Goal: Task Accomplishment & Management: Complete application form

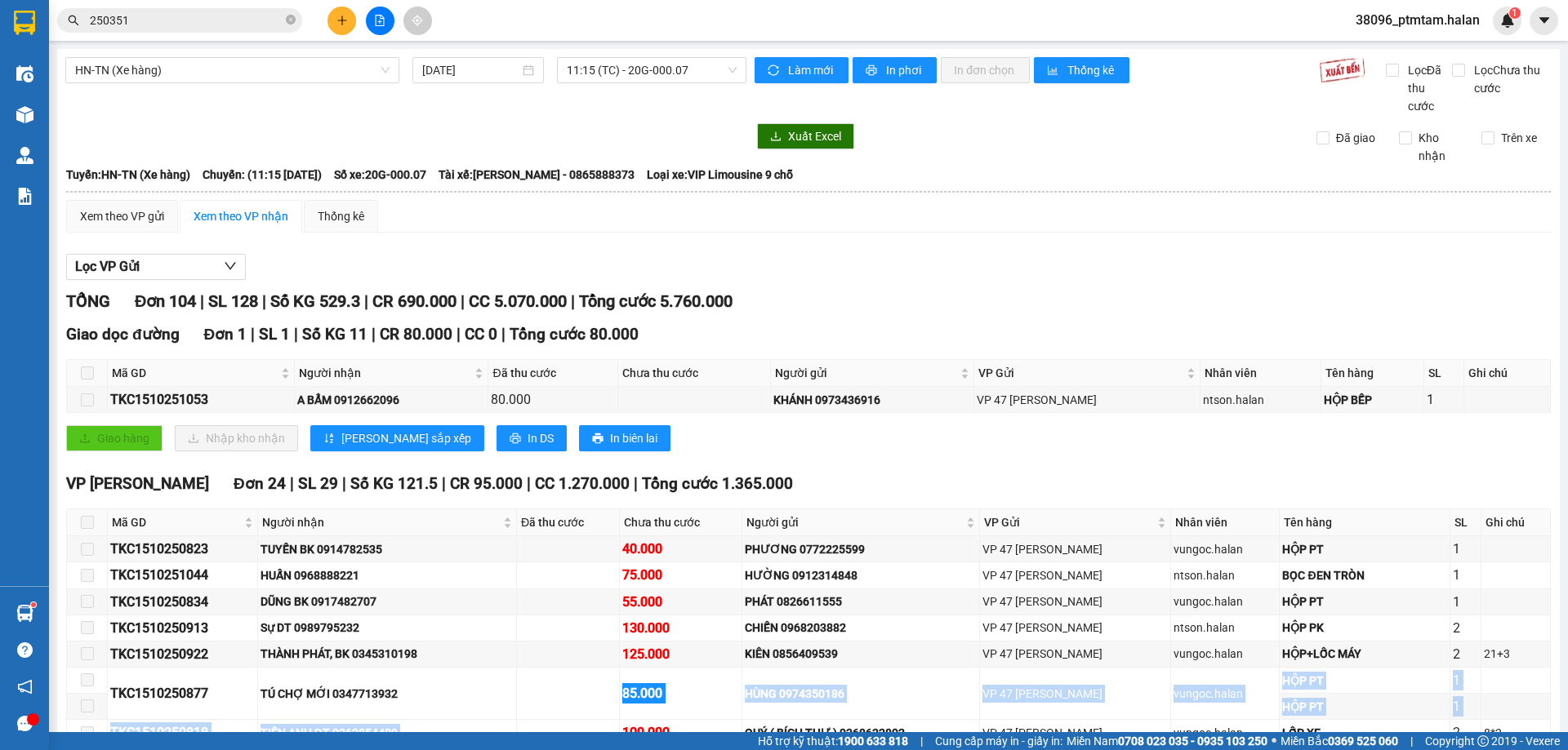
click at [598, 257] on div "Lọc VP Gửi" at bounding box center [808, 267] width 1485 height 27
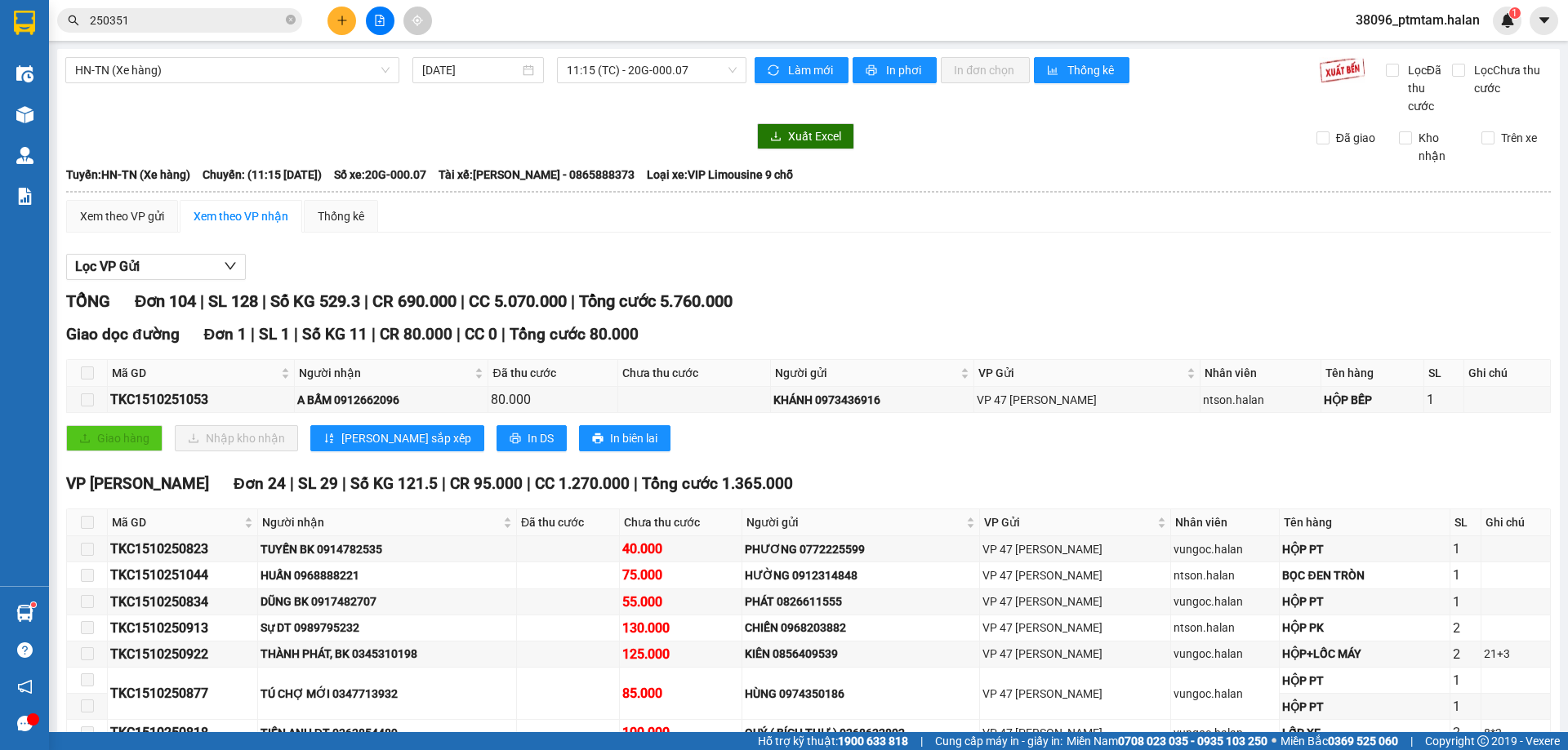
click at [575, 136] on div at bounding box center [406, 136] width 681 height 26
click at [636, 74] on span "11:15 (TC) - 20G-000.07" at bounding box center [652, 70] width 170 height 24
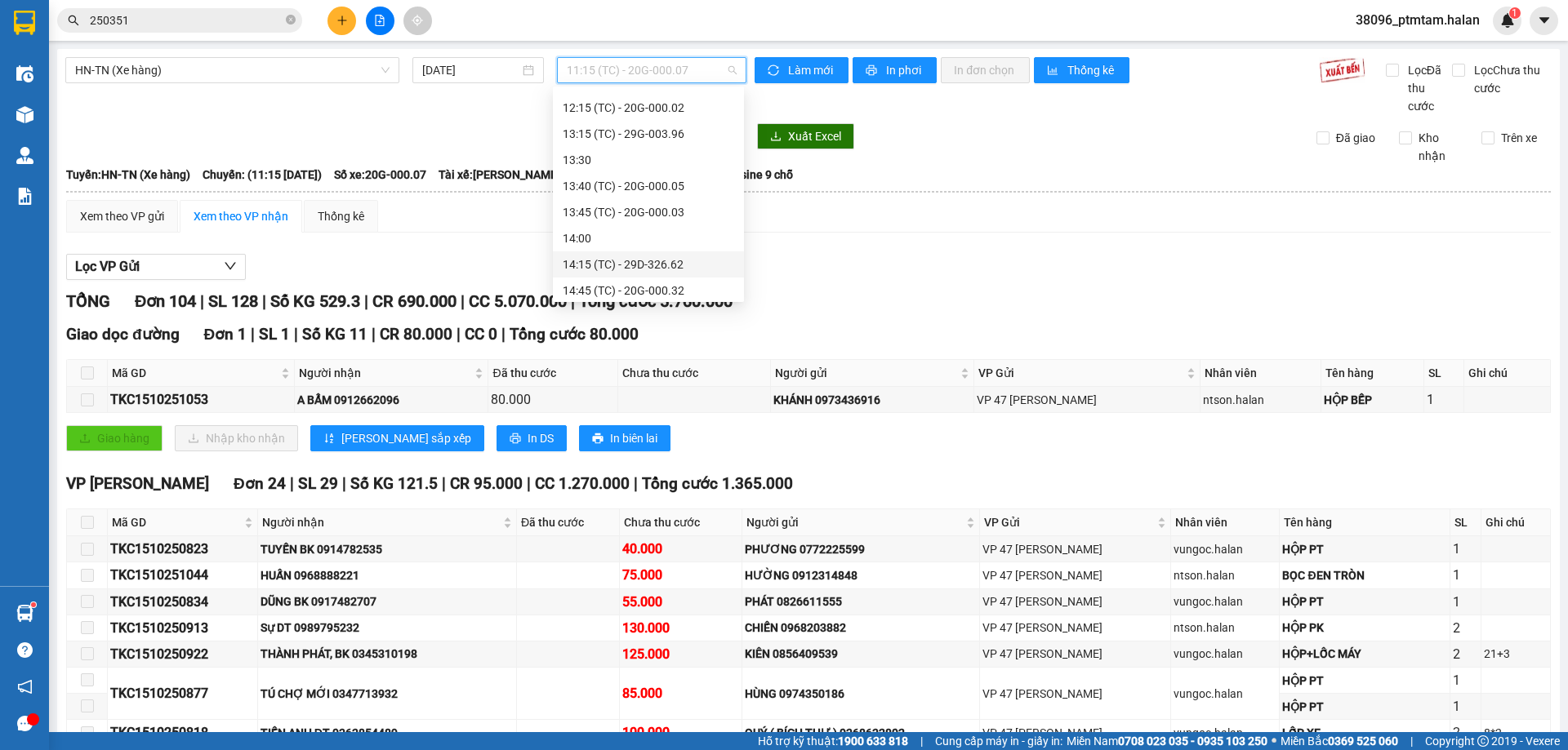
scroll to position [411, 0]
click at [487, 71] on input "15/10/2025" at bounding box center [471, 70] width 98 height 18
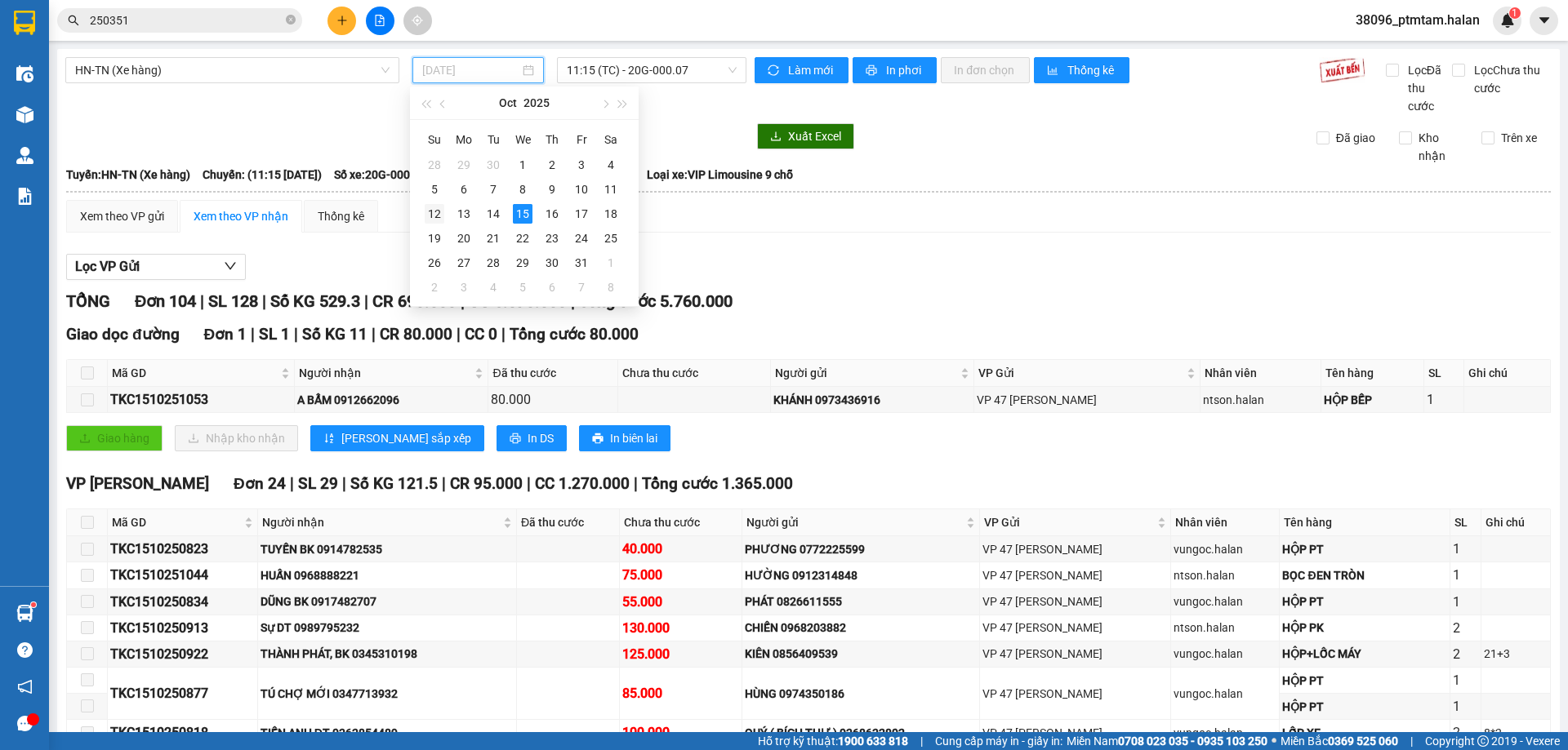
click at [437, 211] on div "12" at bounding box center [435, 214] width 20 height 20
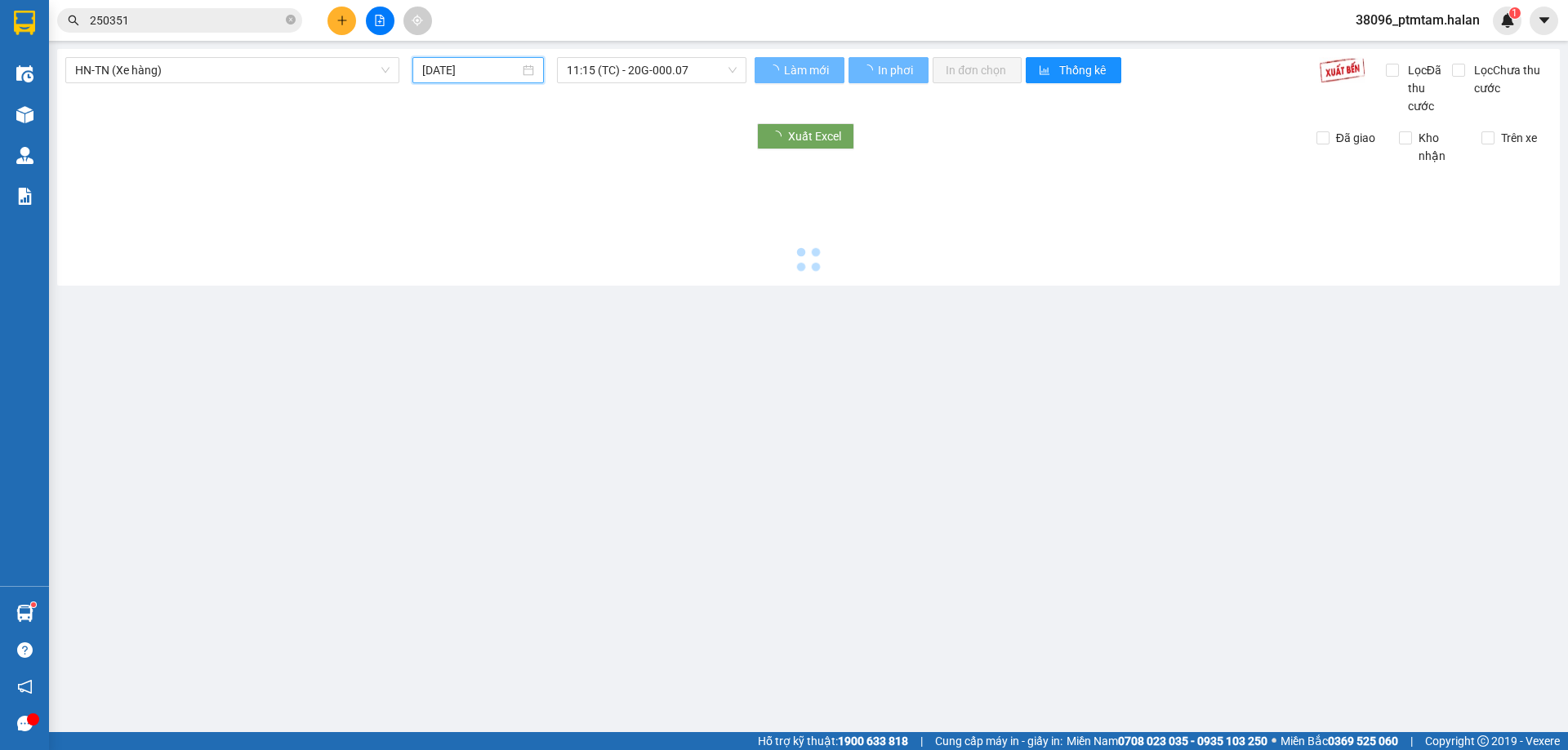
type input "12/10/2025"
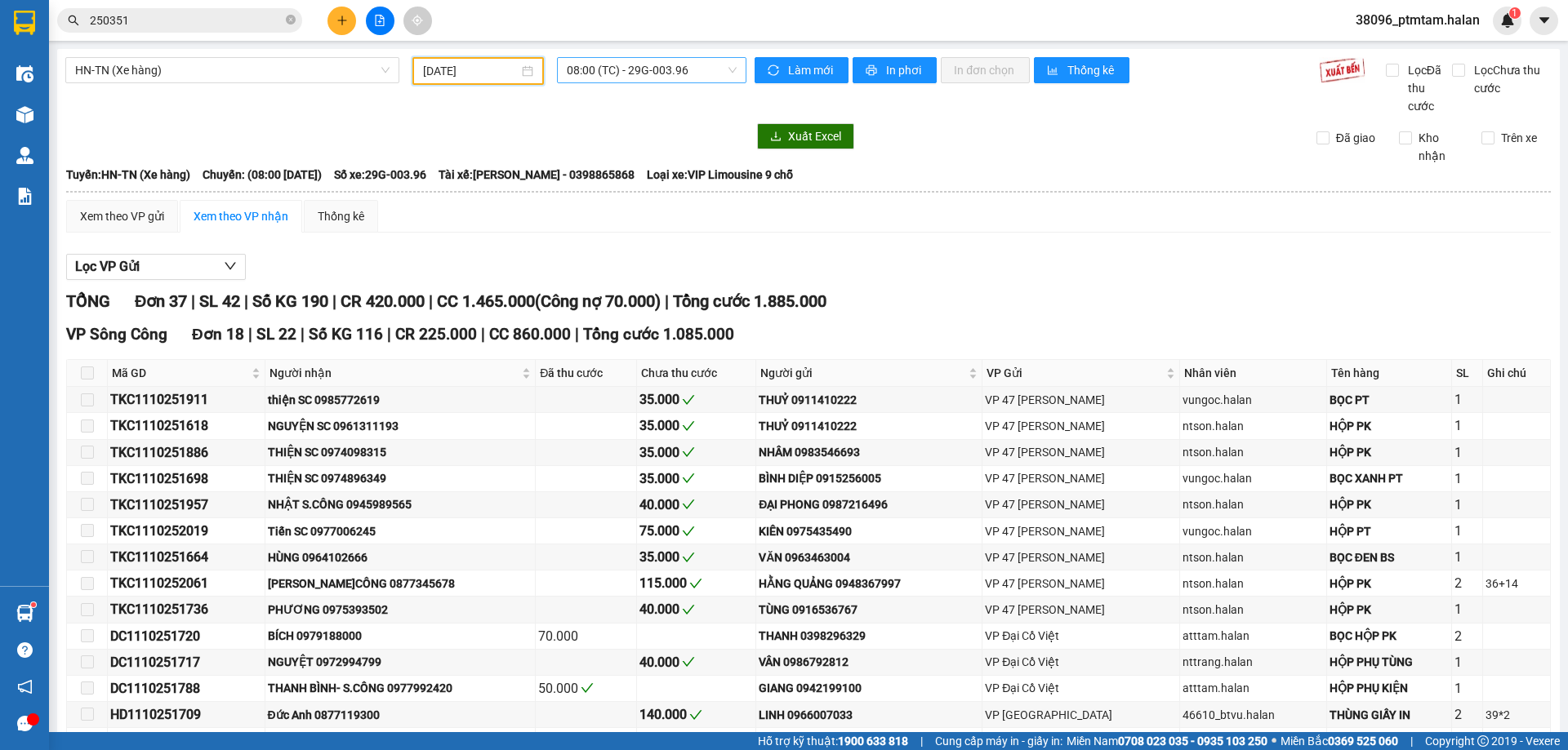
click at [624, 70] on span "08:00 (TC) - 29G-003.96" at bounding box center [652, 70] width 170 height 24
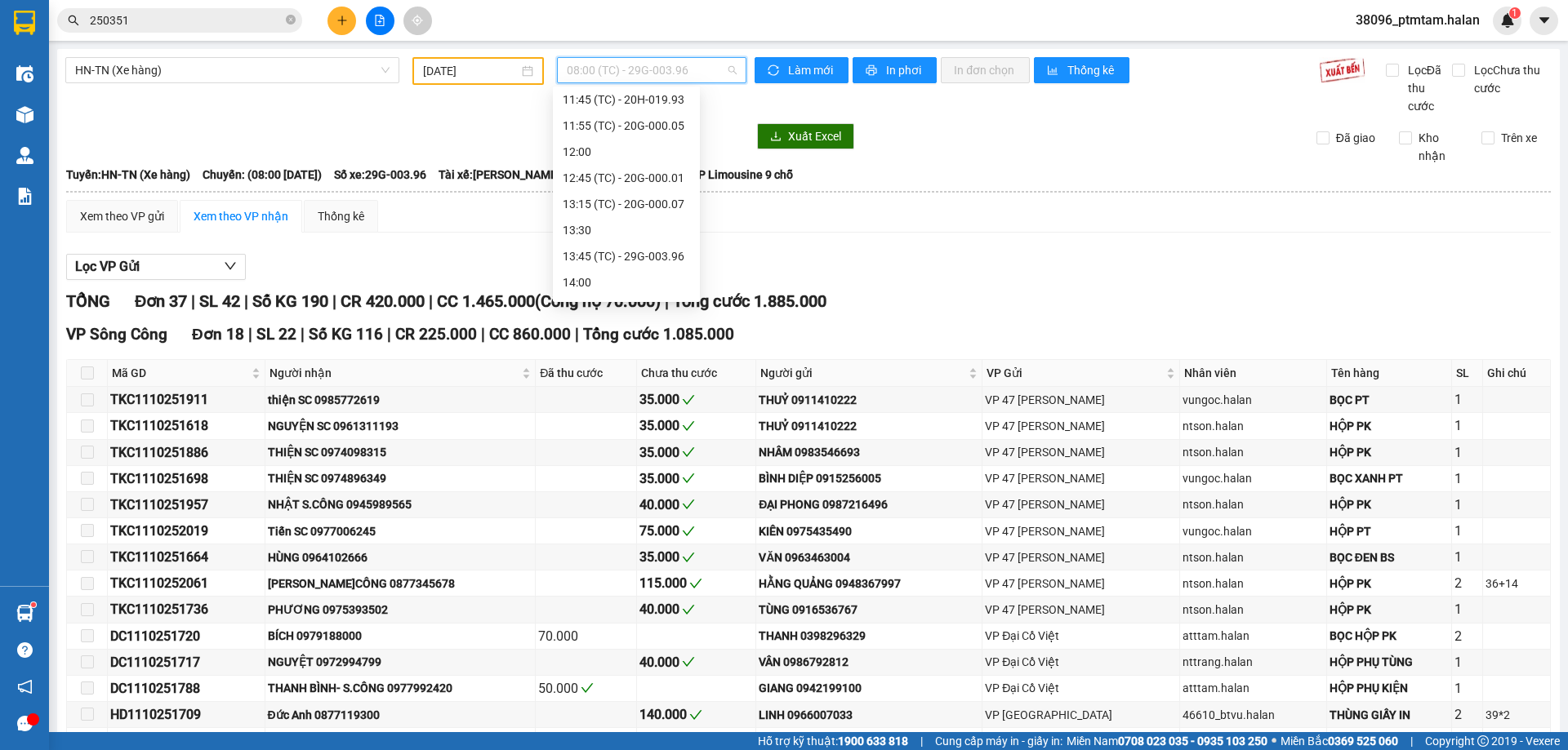
scroll to position [271, 0]
click at [597, 196] on div "13:15 (TC) - 20G-000.07" at bounding box center [626, 198] width 127 height 18
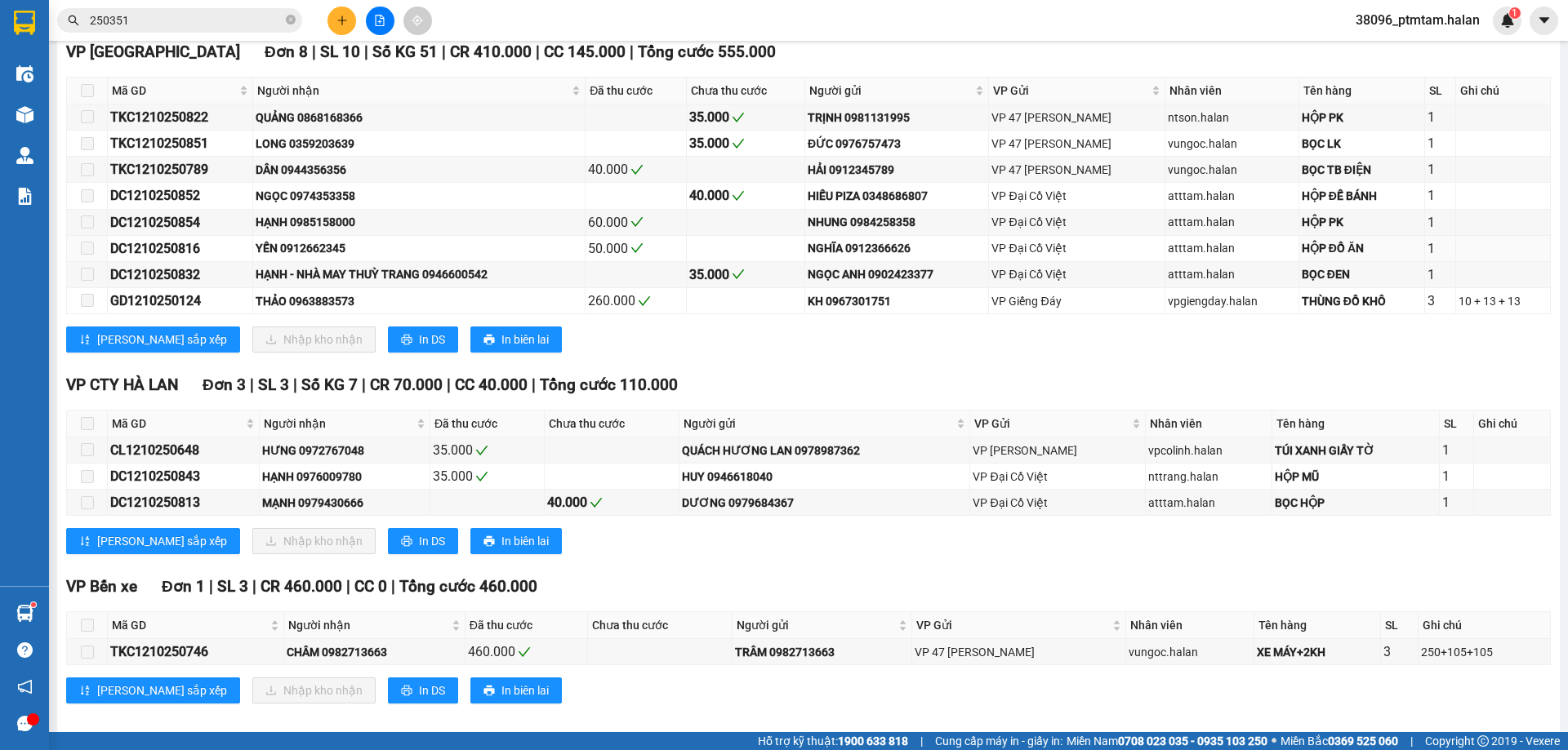
scroll to position [1273, 0]
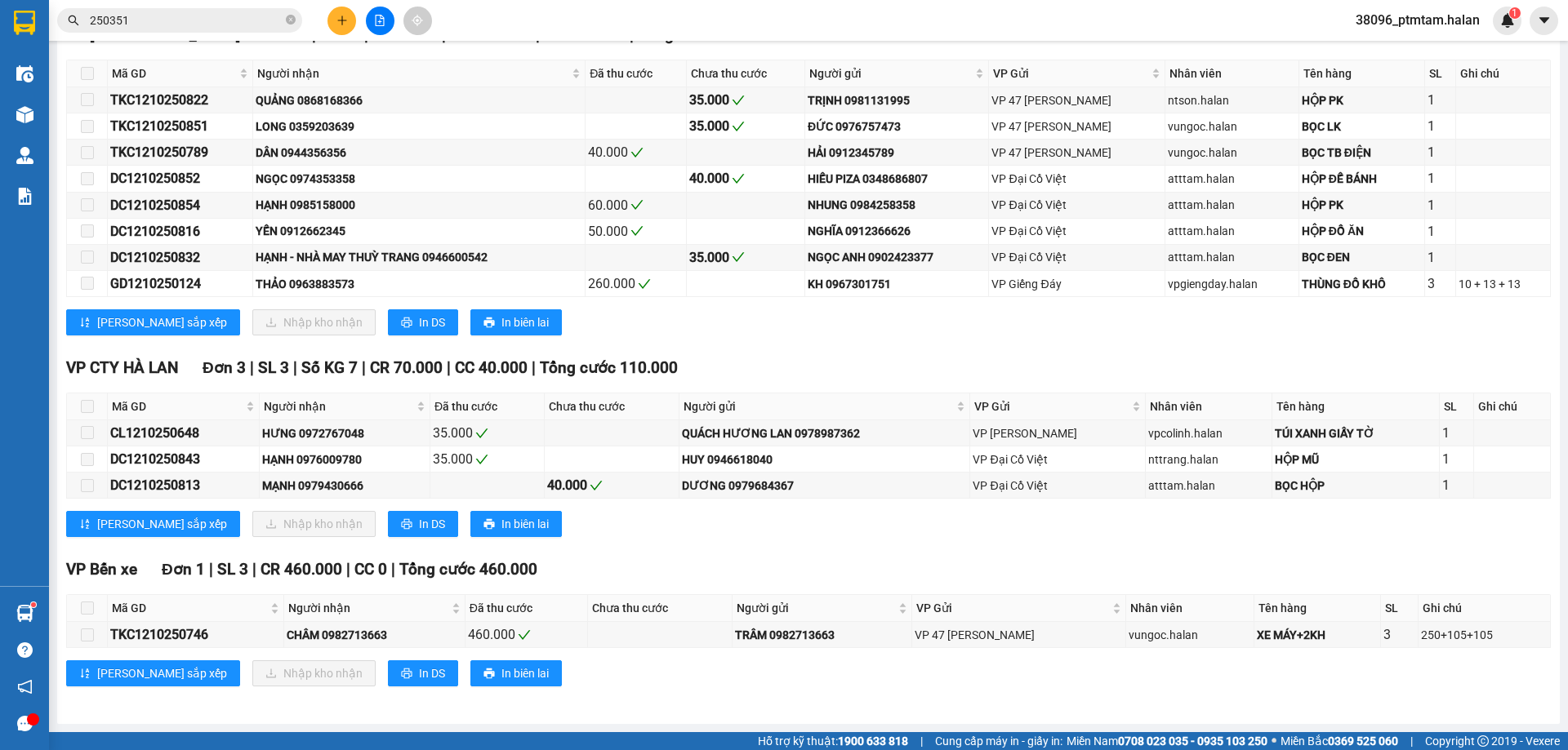
click at [606, 680] on div "Lưu sắp xếp Nhập kho nhận In DS In biên lai" at bounding box center [808, 673] width 1485 height 26
click at [154, 18] on input "250351" at bounding box center [185, 21] width 192 height 18
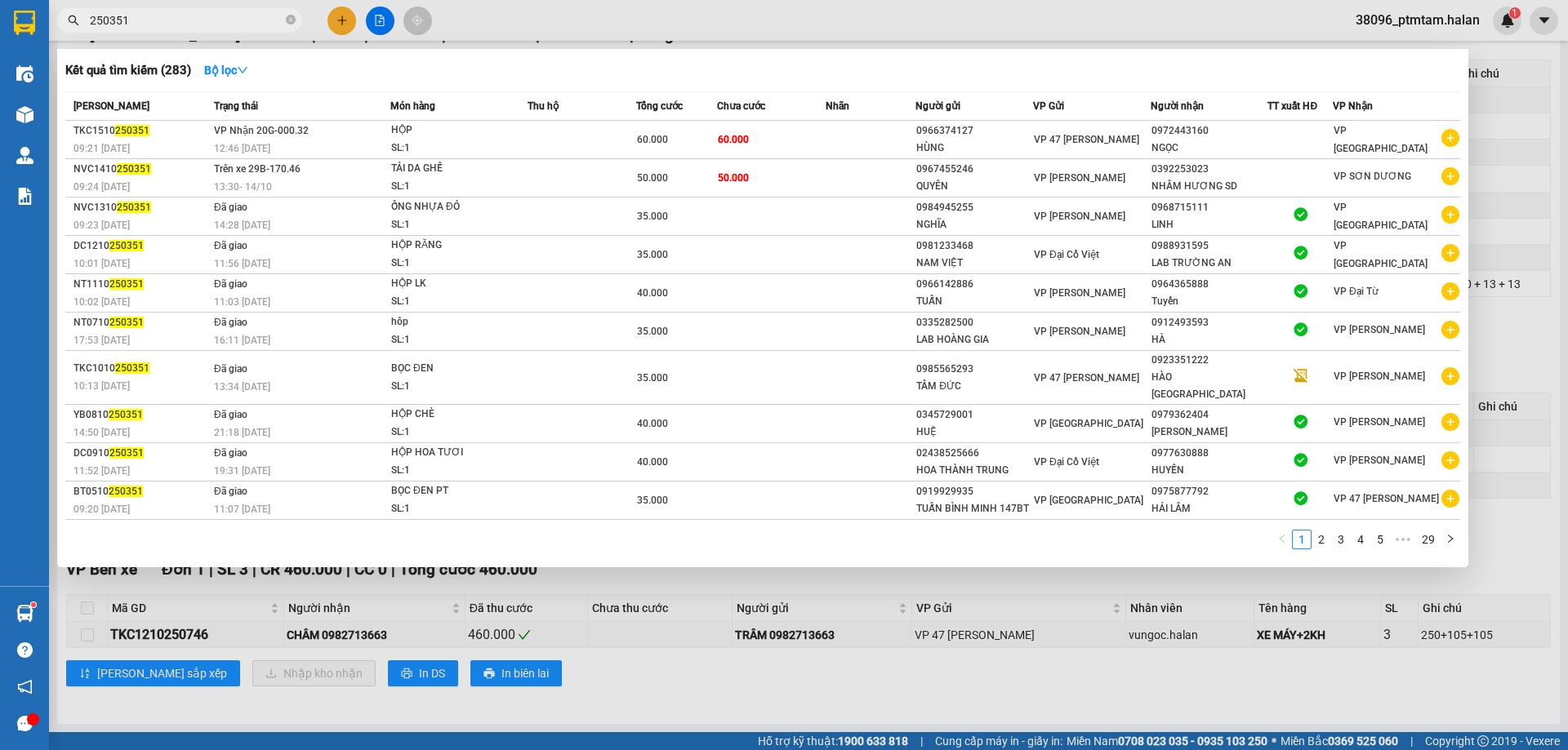
click at [154, 18] on input "250351" at bounding box center [185, 21] width 192 height 18
paste input "BS1510252098"
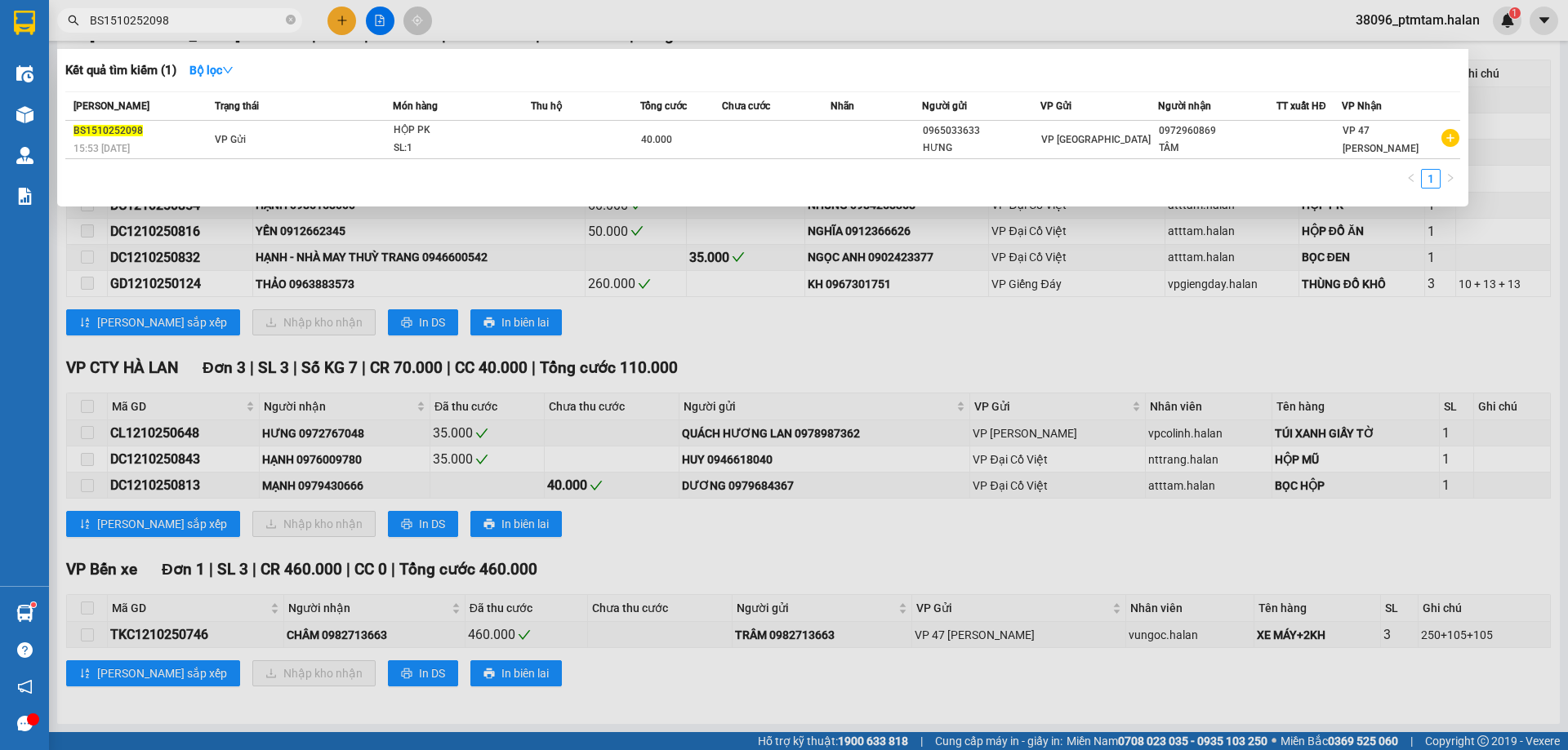
type input "BS1510252098"
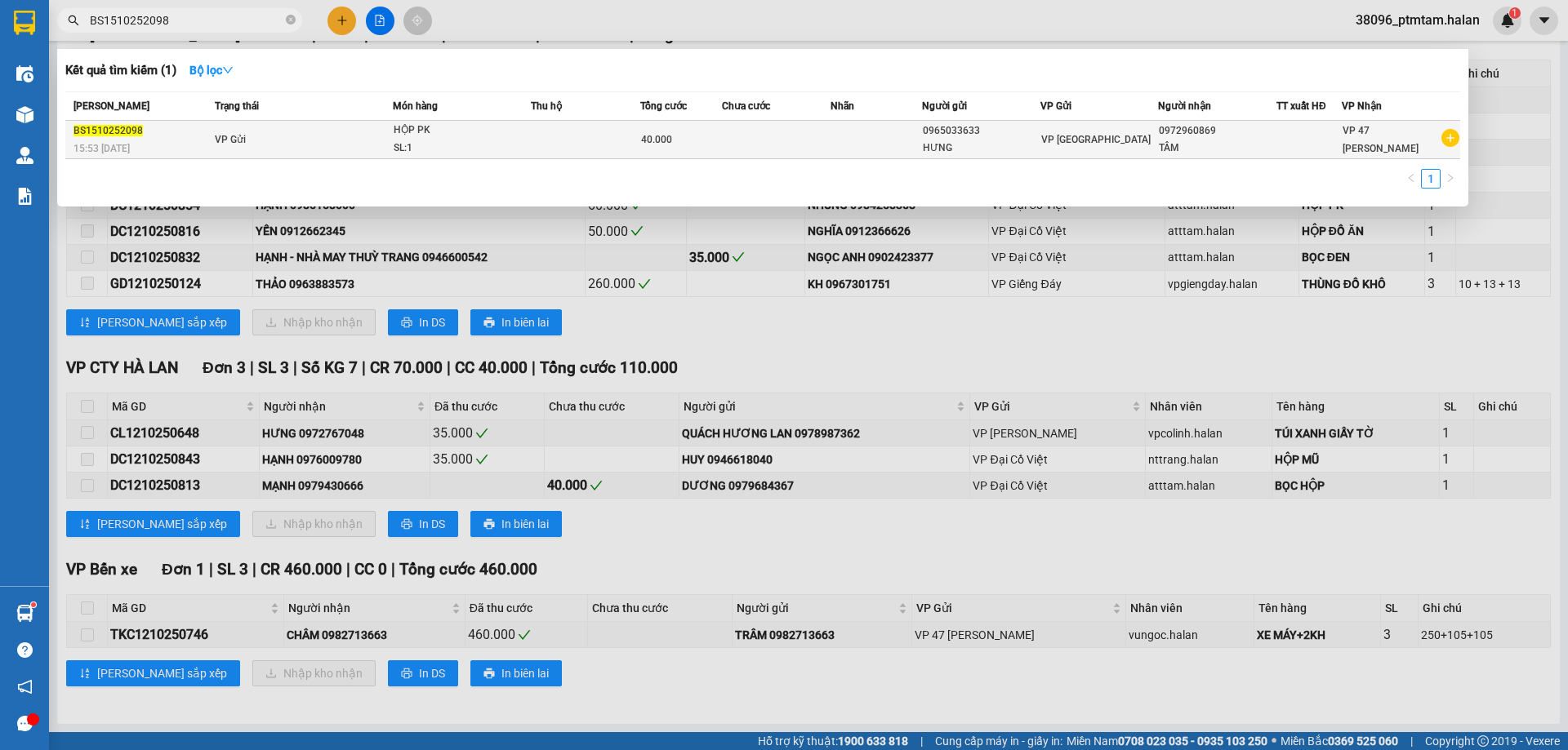
click at [504, 138] on div "HỘP PK" at bounding box center [455, 131] width 123 height 18
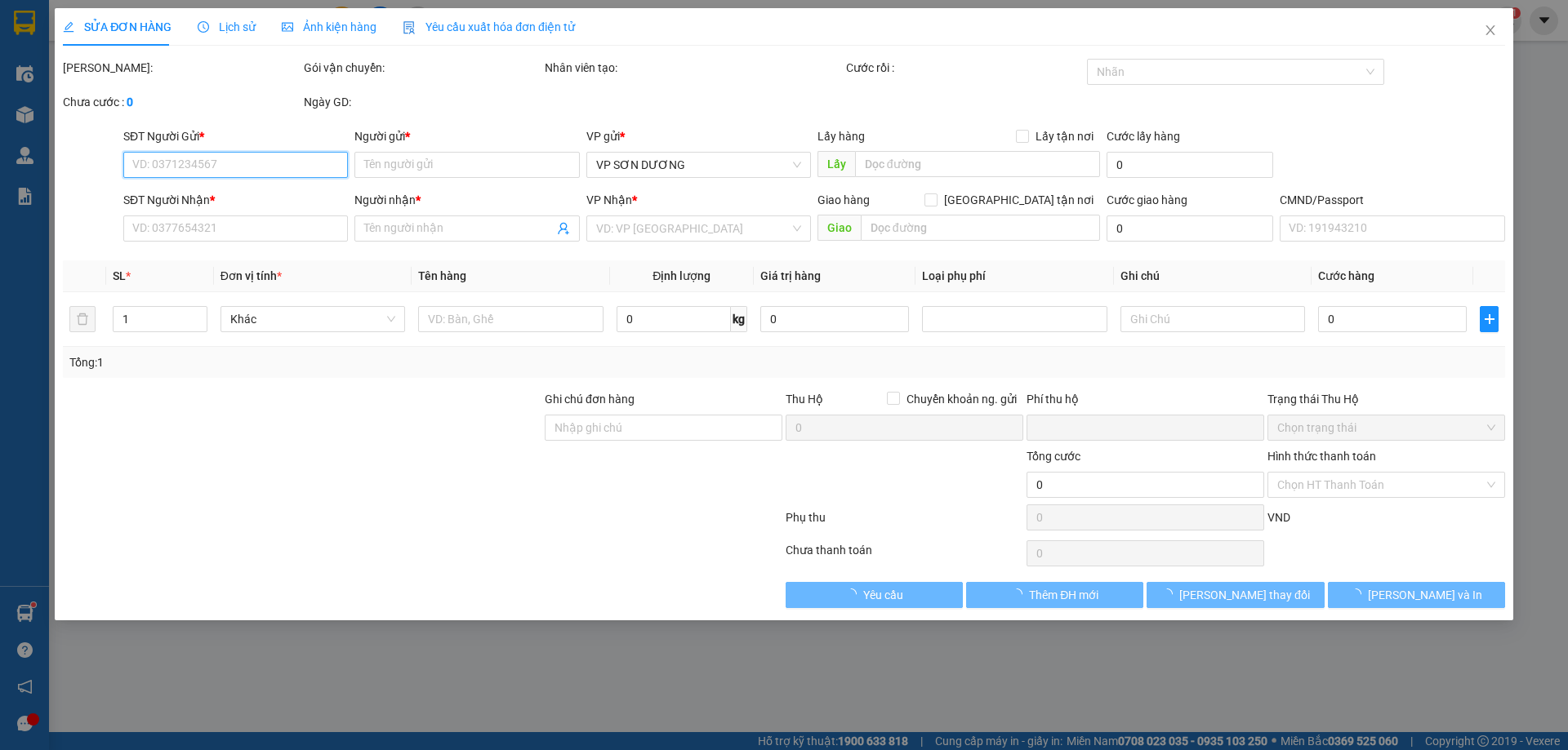
type input "0965033633"
type input "HƯNG"
type input "0972960869"
type input "TÂM"
type input "0"
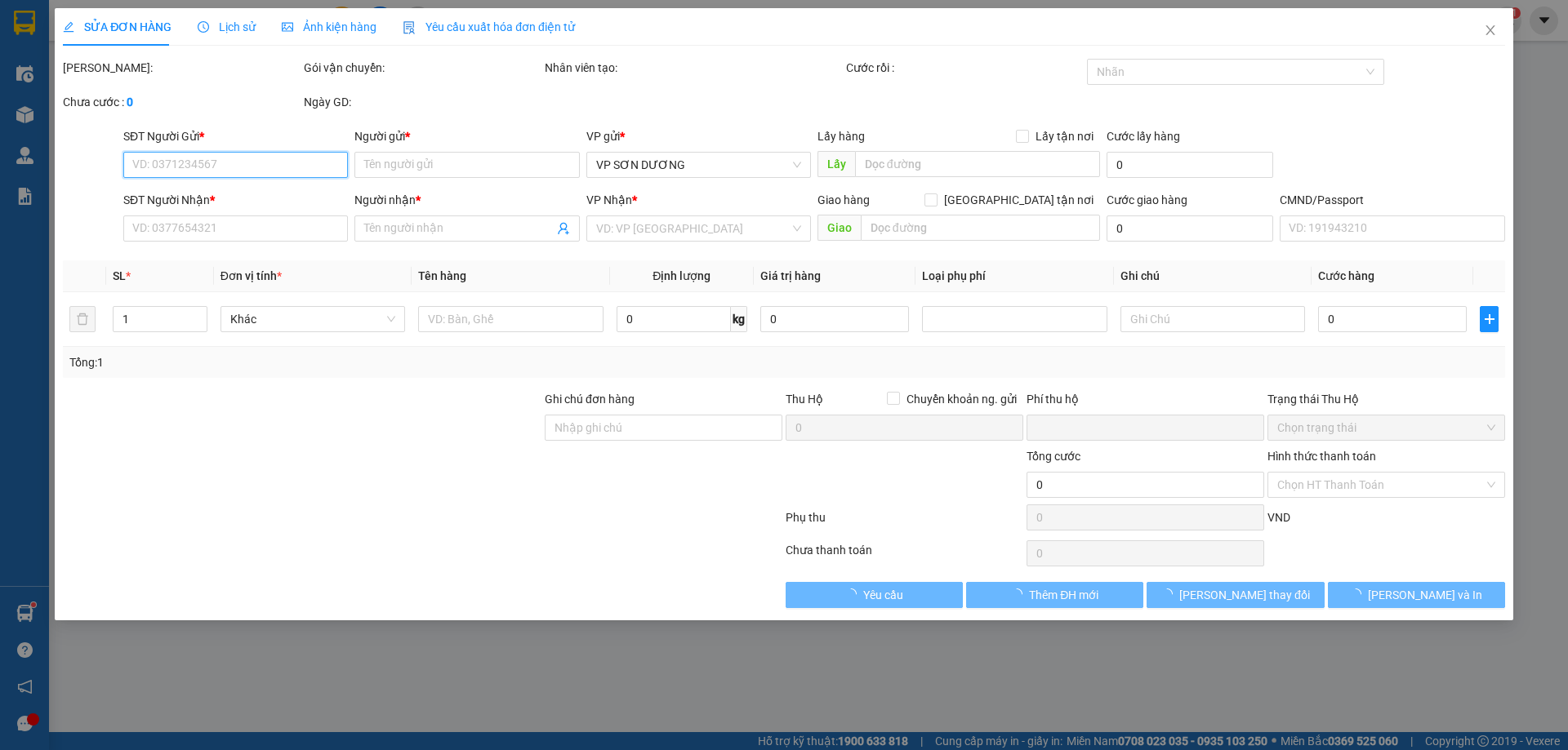
type input "40.000"
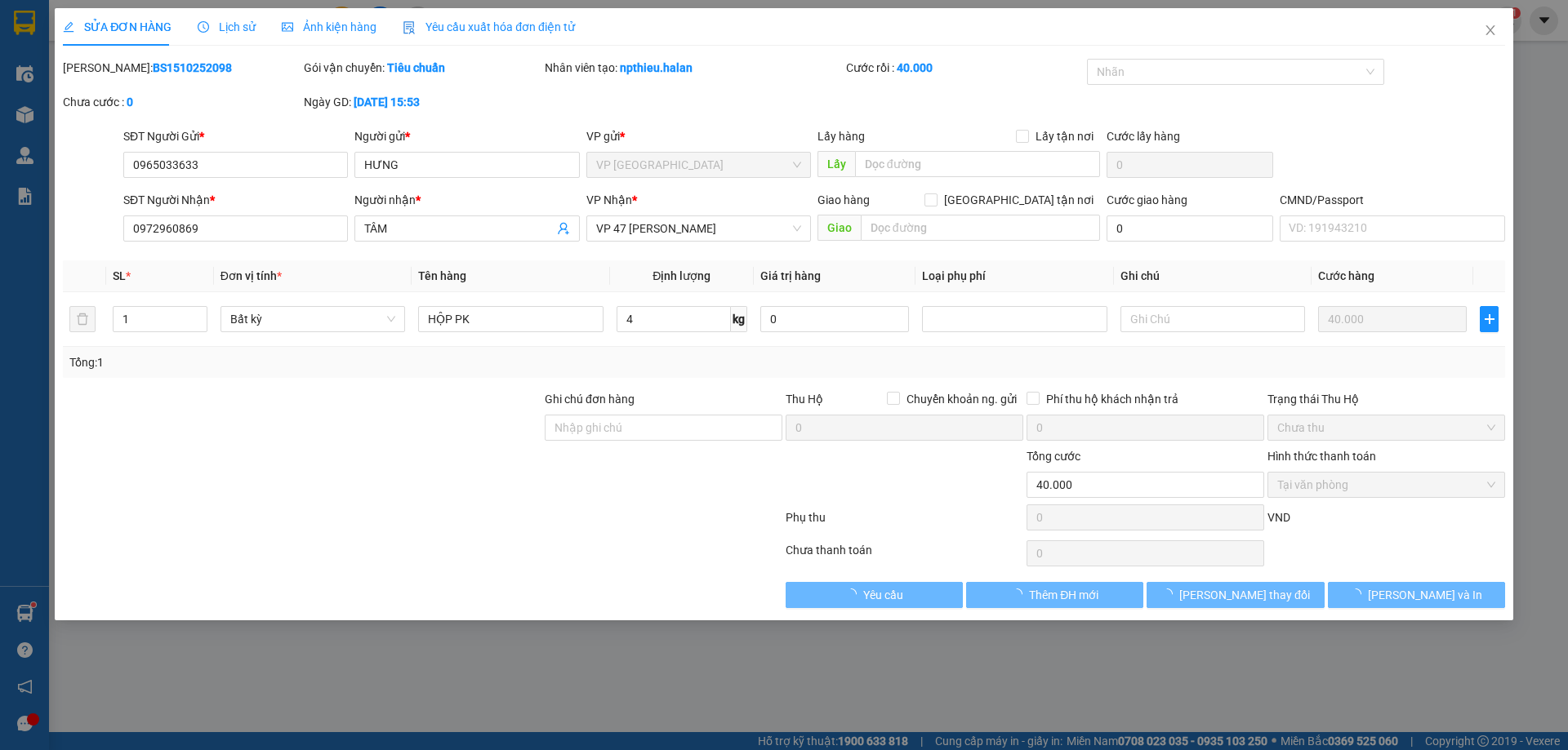
click at [240, 29] on span "Lịch sử" at bounding box center [227, 27] width 58 height 13
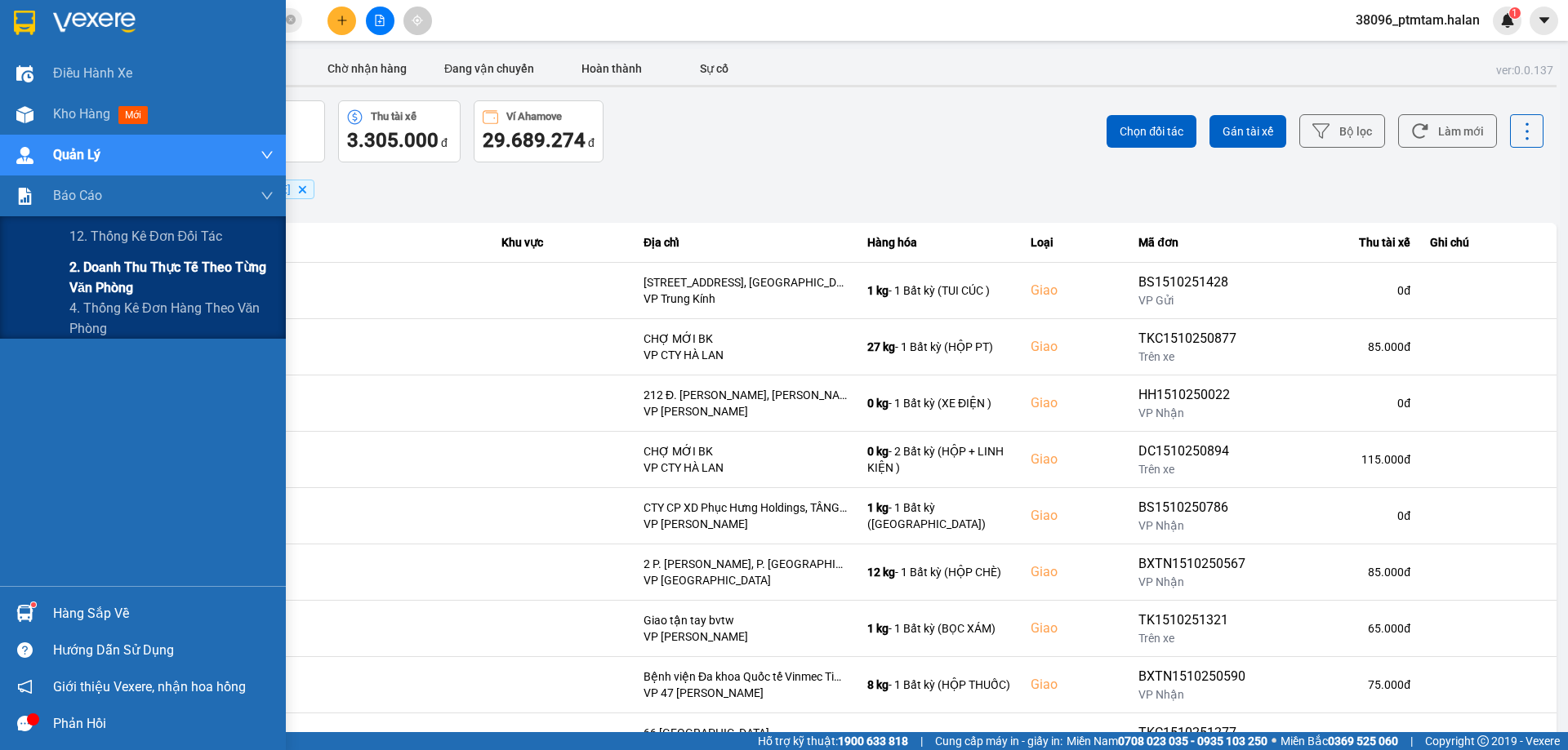
click at [144, 271] on span "2. Doanh thu thực tế theo từng văn phòng" at bounding box center [172, 277] width 204 height 41
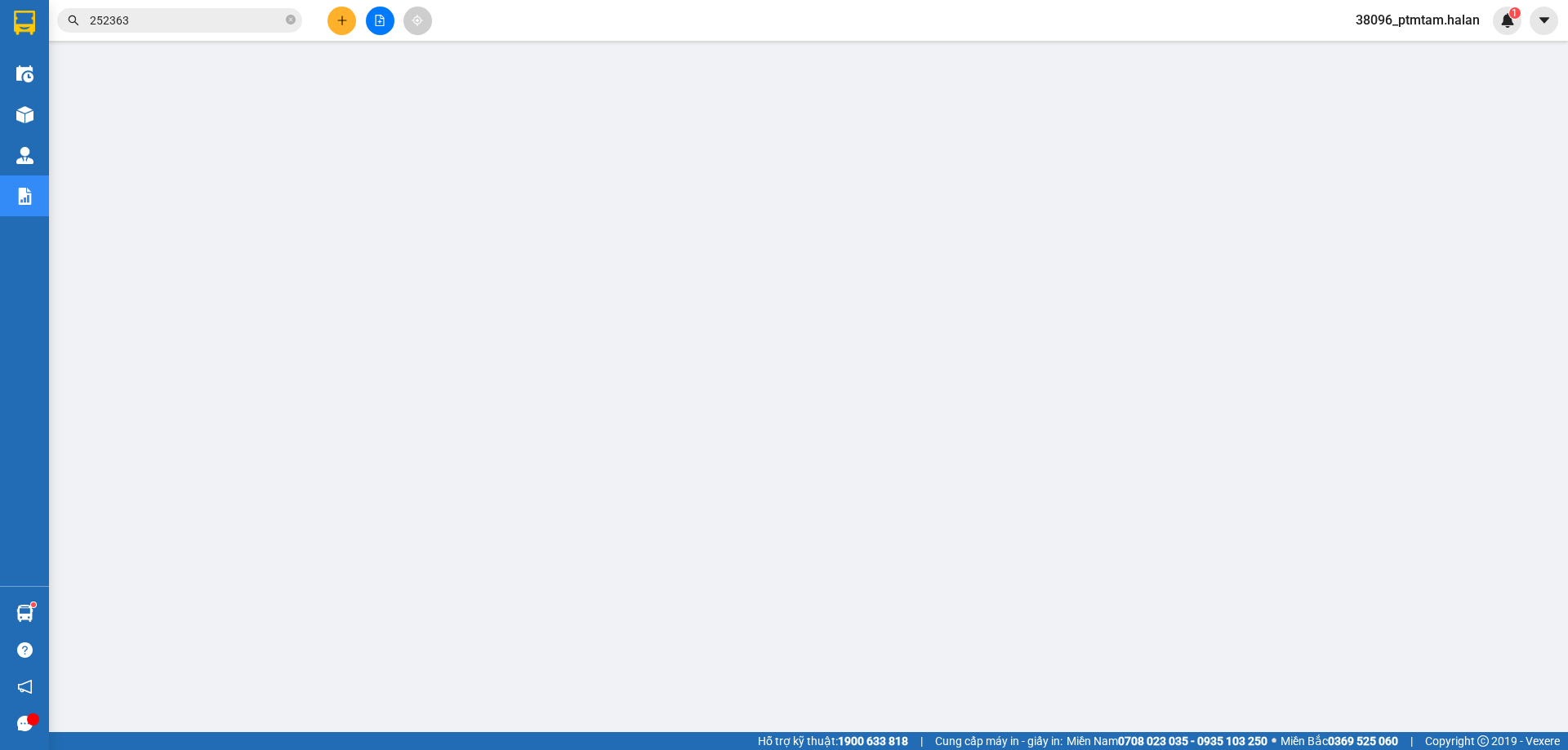
click at [178, 24] on input "252363" at bounding box center [185, 21] width 192 height 18
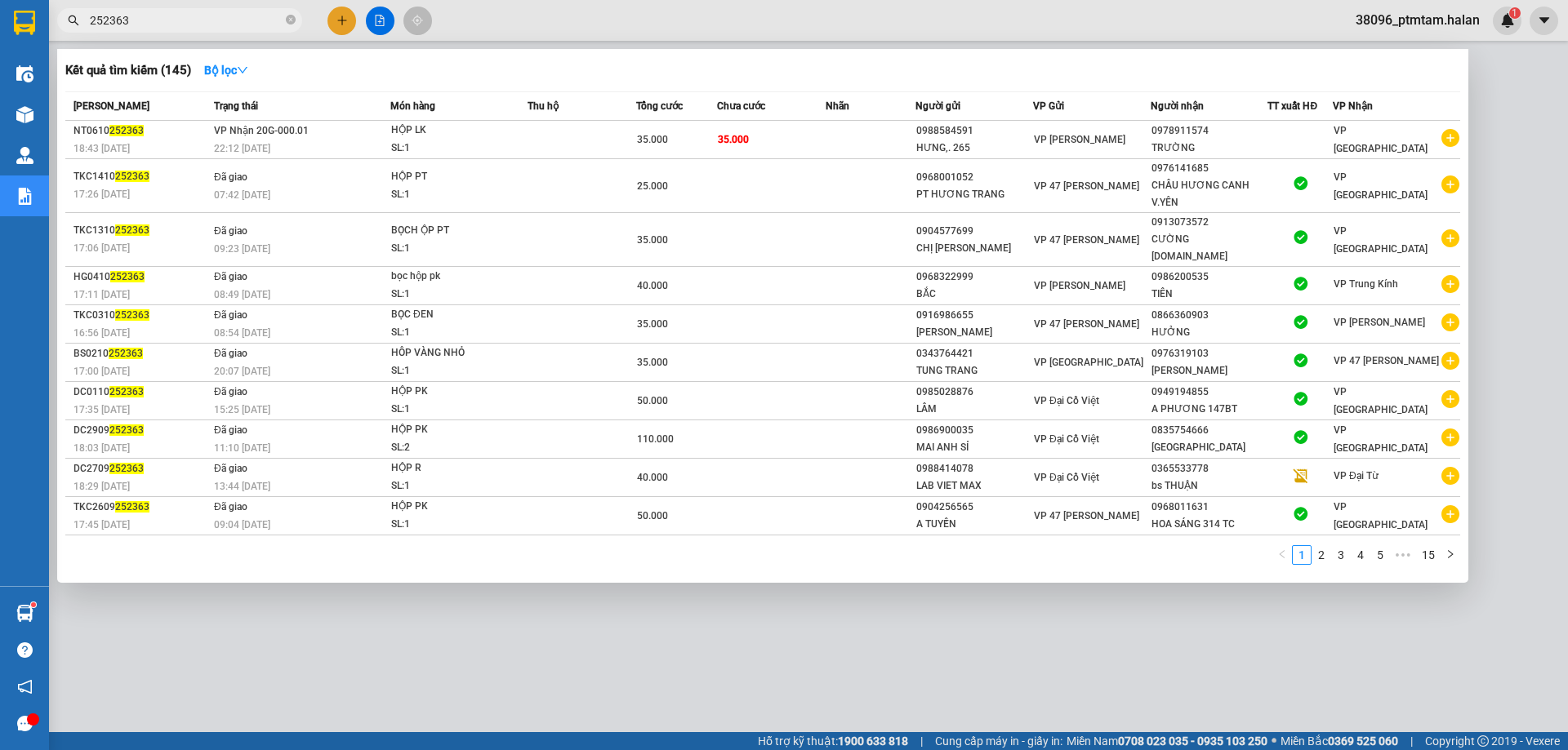
click at [178, 24] on input "252363" at bounding box center [185, 21] width 192 height 18
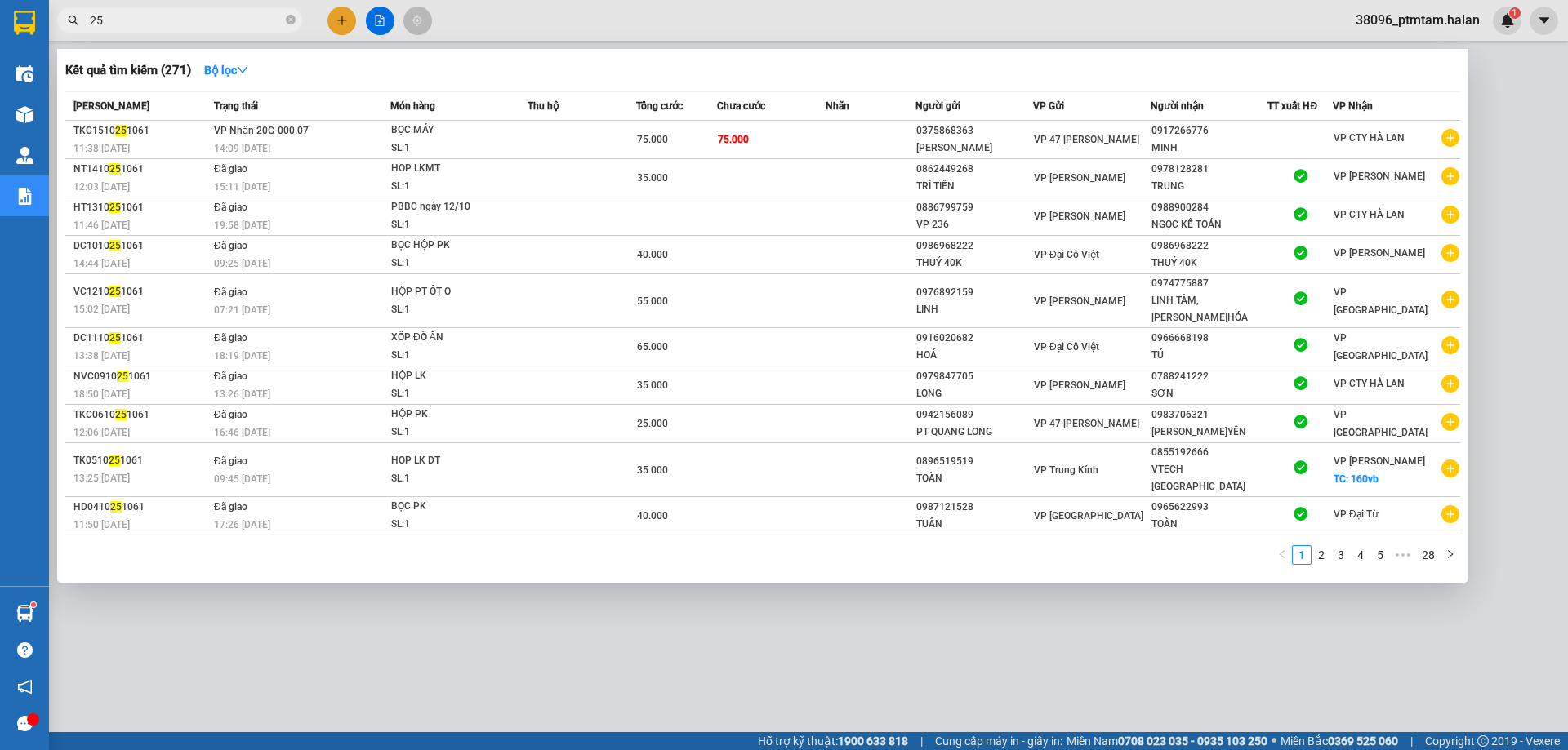
type input "2"
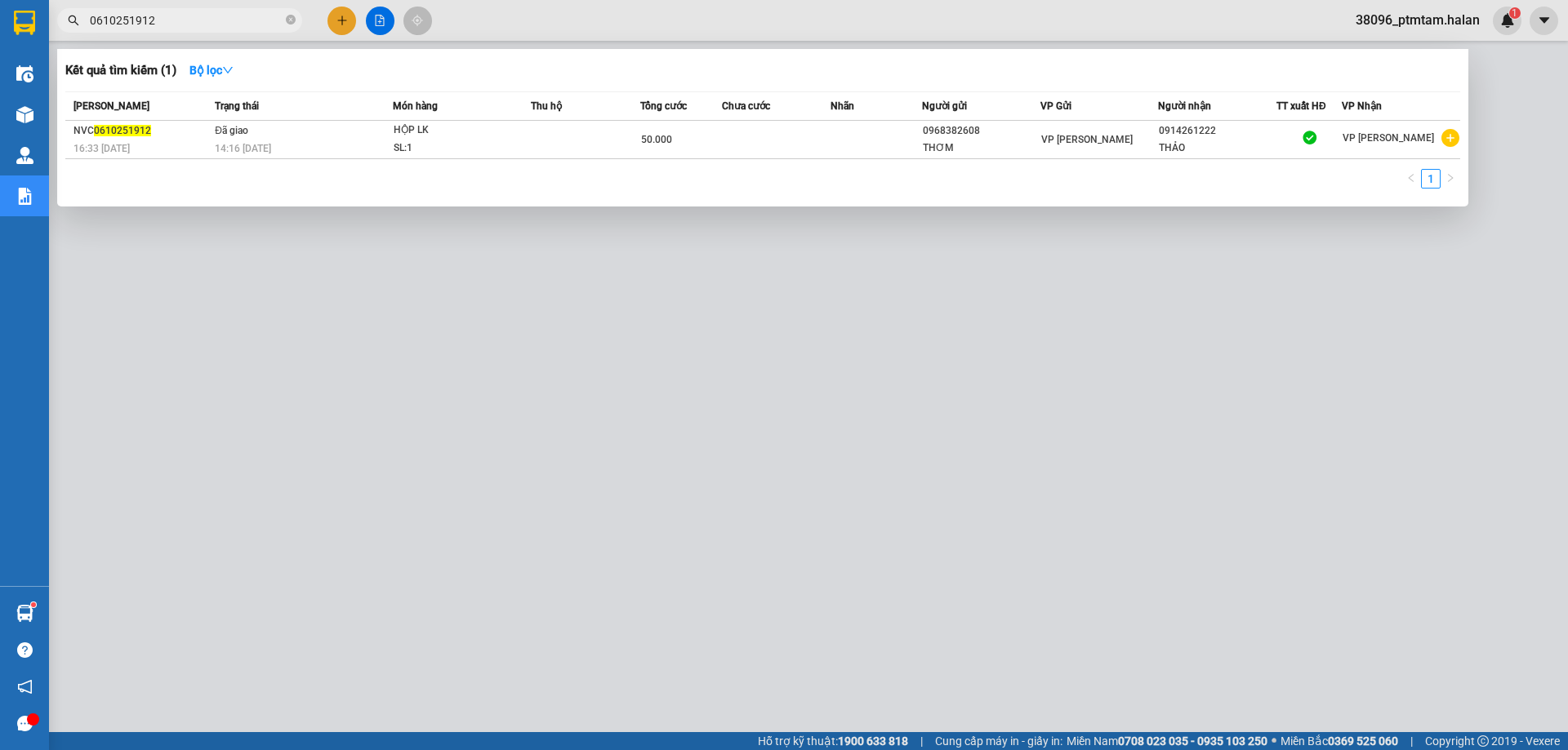
type input "0610251912"
click at [349, 370] on div at bounding box center [784, 375] width 1568 height 750
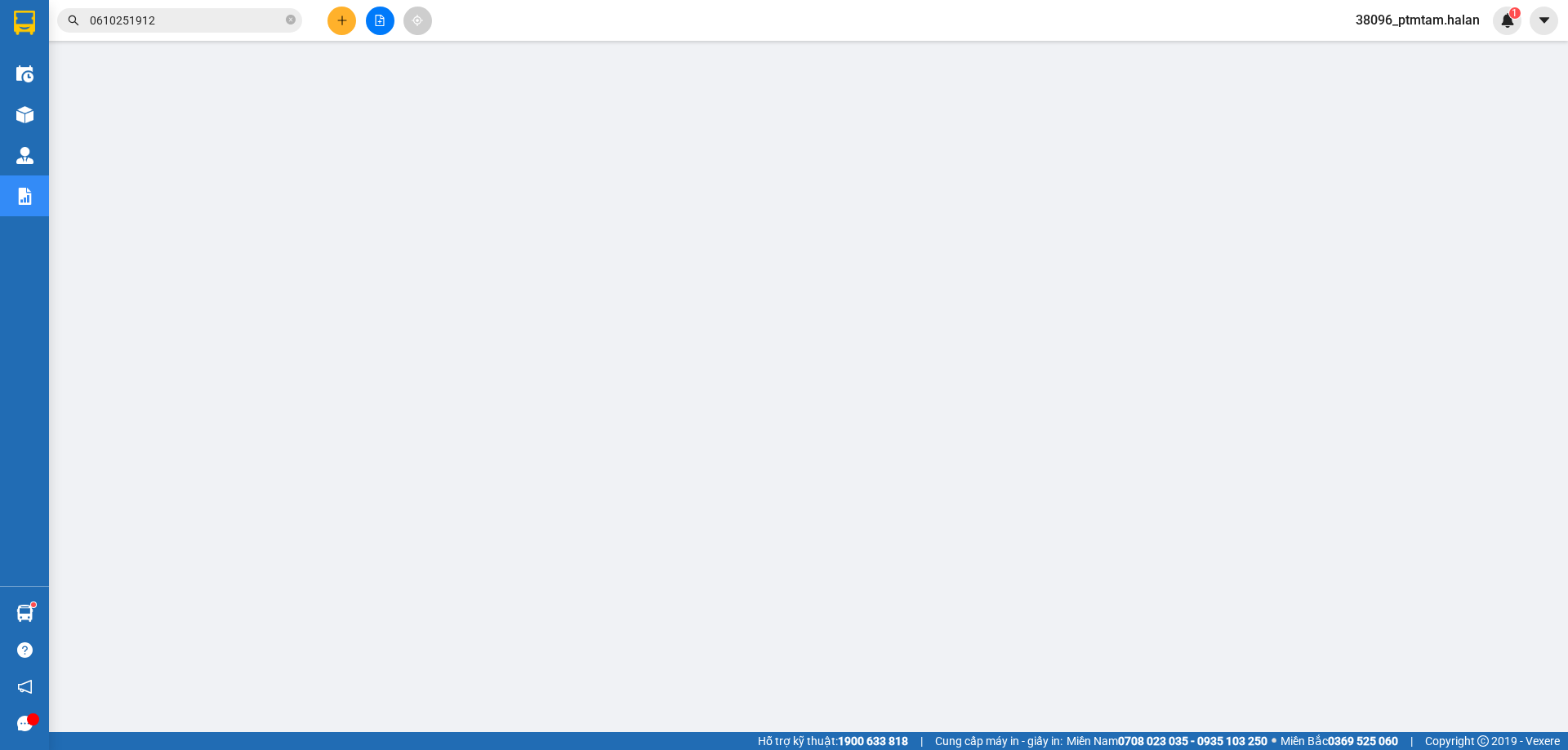
click at [186, 16] on input "0610251912" at bounding box center [185, 21] width 192 height 18
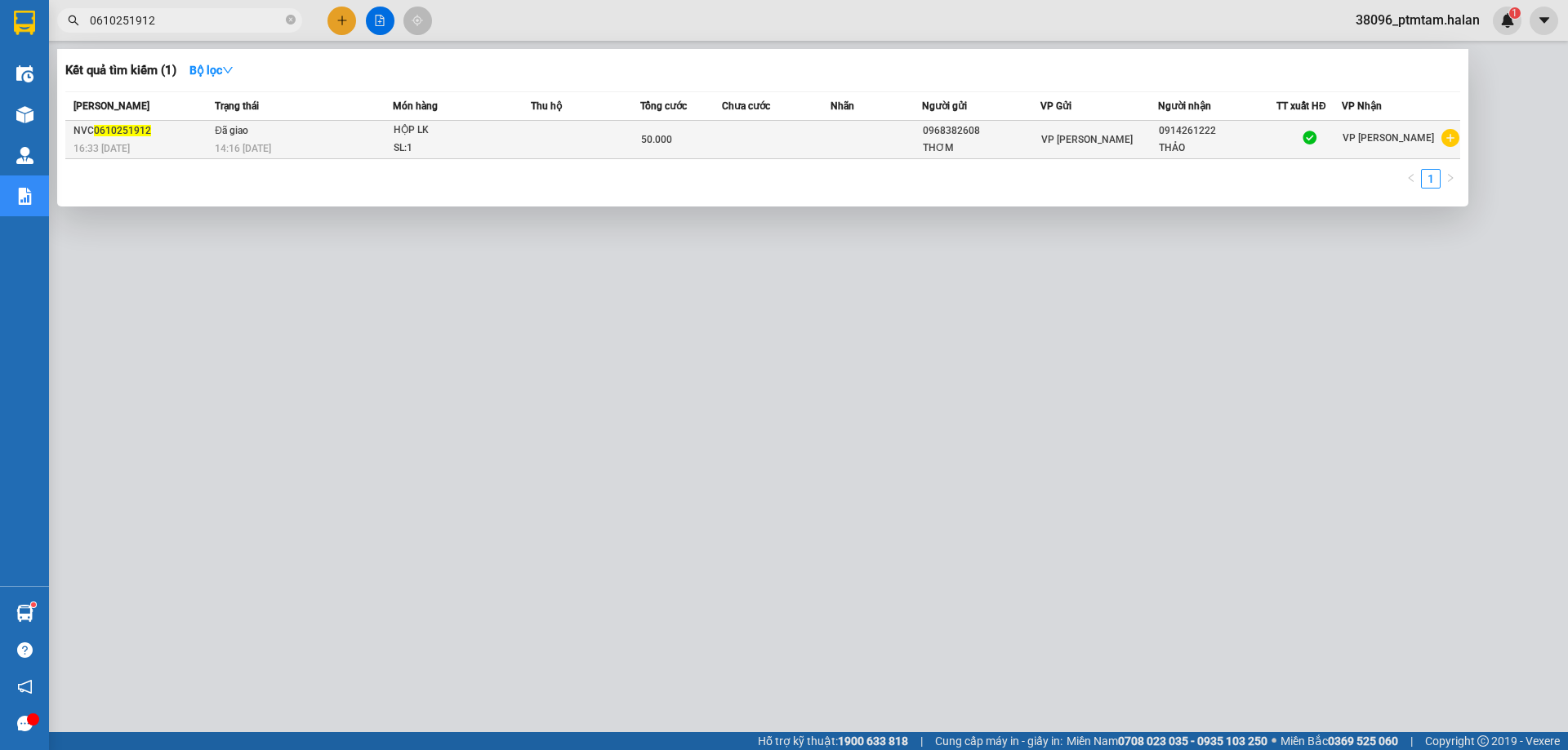
click at [611, 134] on td at bounding box center [585, 140] width 109 height 38
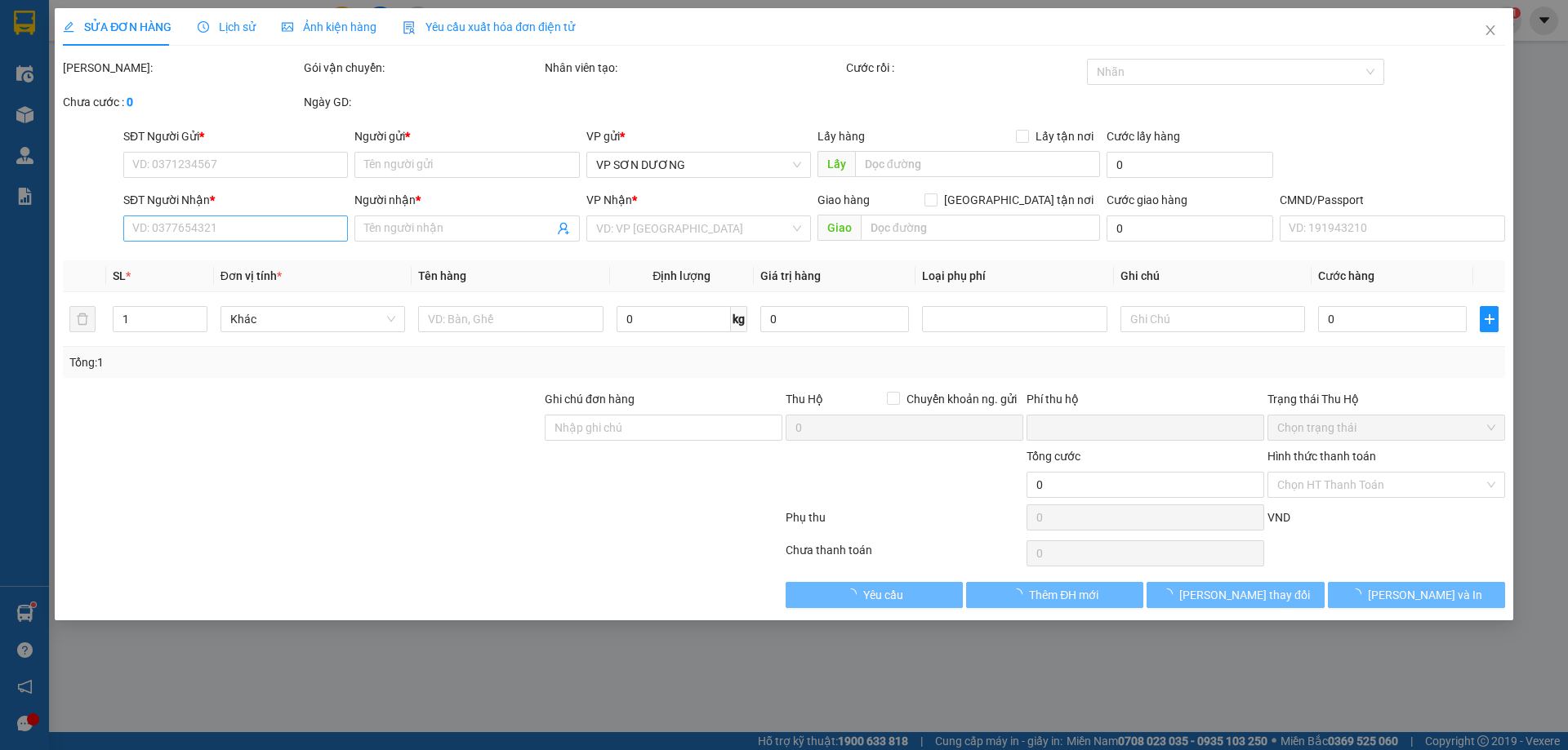
type input "0968382608"
type input "THƠM"
type input "0914261222"
type input "THẢO"
type input "0"
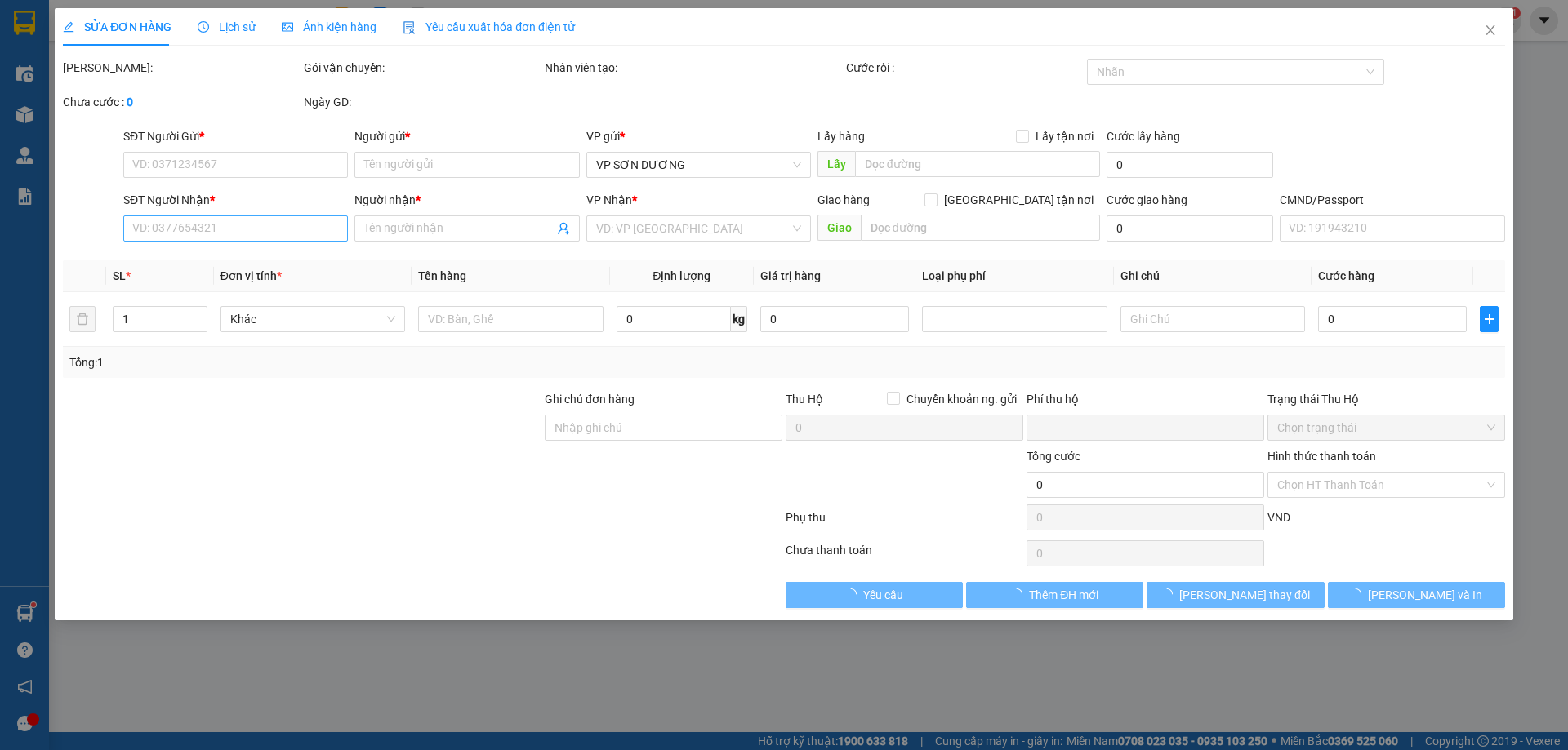
type input "50.000"
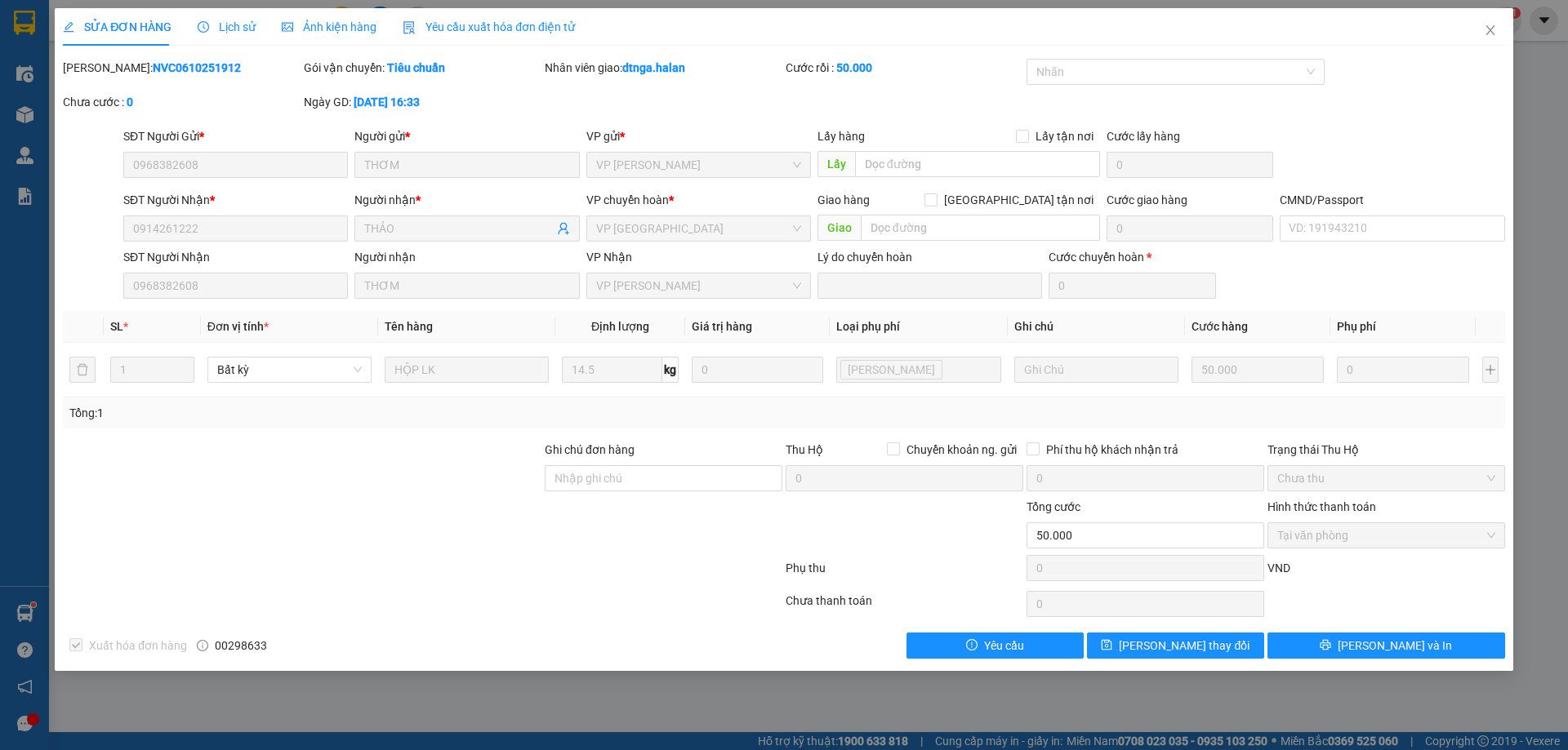
click at [413, 581] on div at bounding box center [423, 571] width 723 height 33
click at [1488, 32] on icon "close" at bounding box center [1490, 30] width 13 height 13
